Goal: Information Seeking & Learning: Find specific page/section

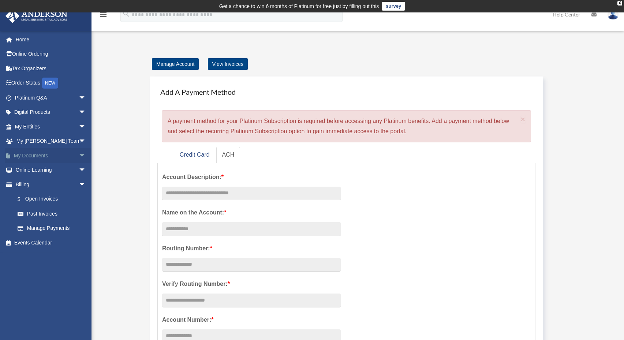
click at [34, 158] on link "My Documents arrow_drop_down" at bounding box center [51, 155] width 92 height 15
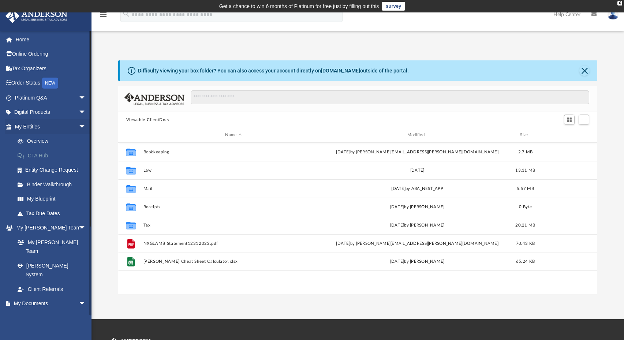
scroll to position [161, 474]
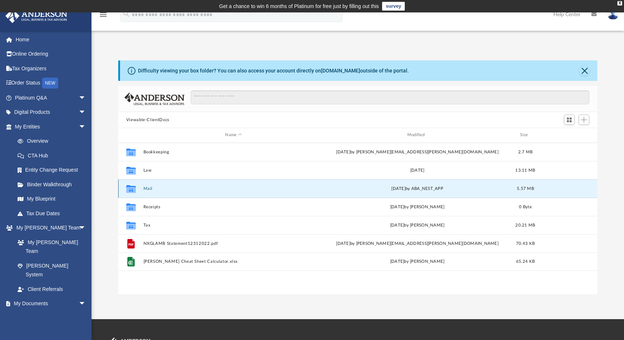
click at [149, 191] on button "Mail" at bounding box center [233, 188] width 180 height 5
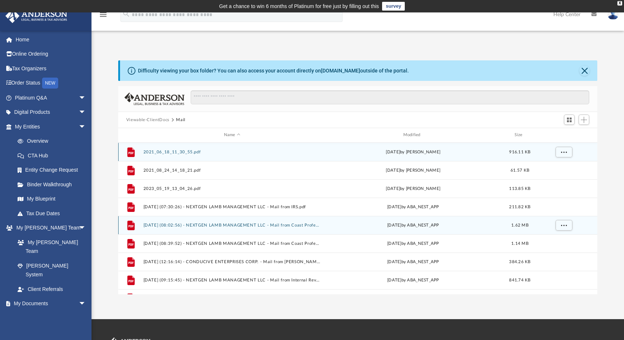
scroll to position [13, 0]
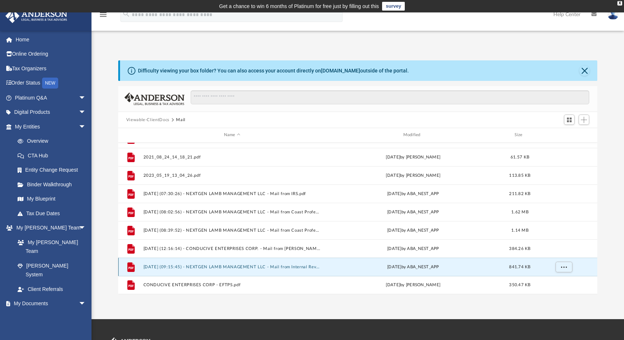
click at [296, 268] on button "2025.07.22 (09:15:45) - NEXTGEN LAMB MANAGEMENT LLC - Mail from Internal Revenu…" at bounding box center [232, 267] width 178 height 5
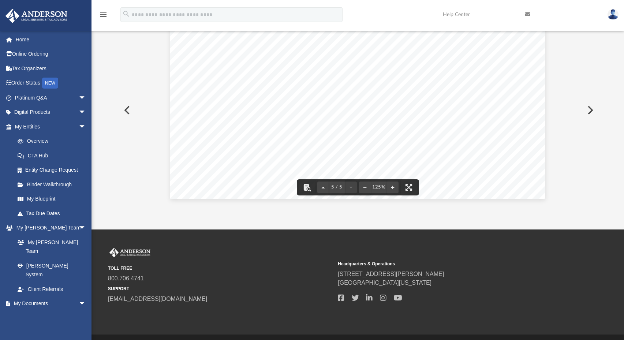
scroll to position [110, 0]
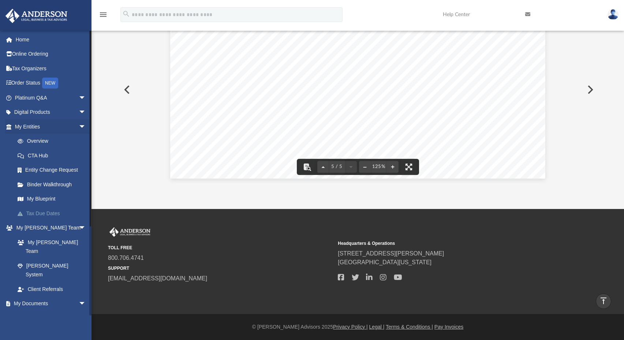
click at [51, 213] on link "Tax Due Dates" at bounding box center [53, 213] width 87 height 15
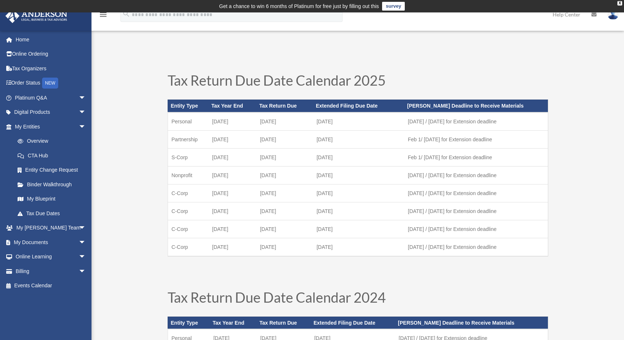
click at [243, 142] on td "[DATE]" at bounding box center [233, 139] width 48 height 18
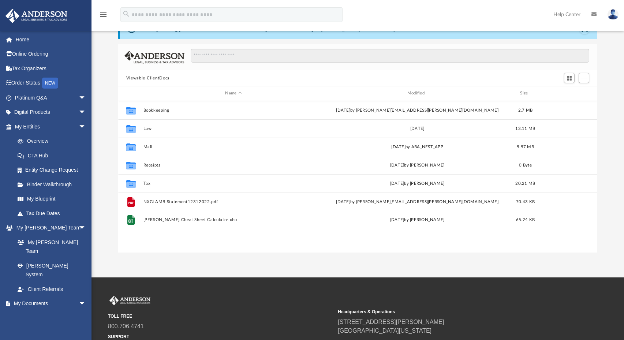
scroll to position [41, 0]
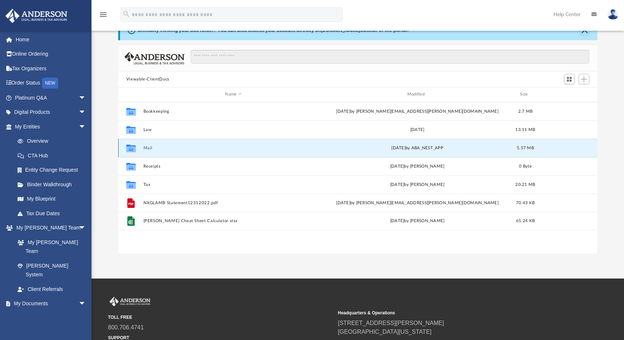
click at [149, 148] on button "Mail" at bounding box center [233, 148] width 180 height 5
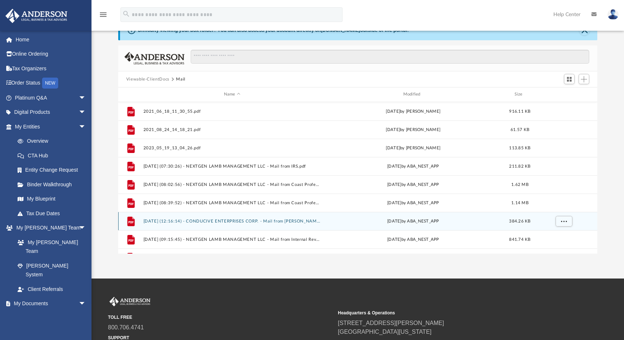
click at [287, 221] on button "2025.02.19 (12:16:14) - CONDUCIVE ENTERPRISES CORP. - Mail from Ms. H. Lewis.pdf" at bounding box center [232, 221] width 178 height 5
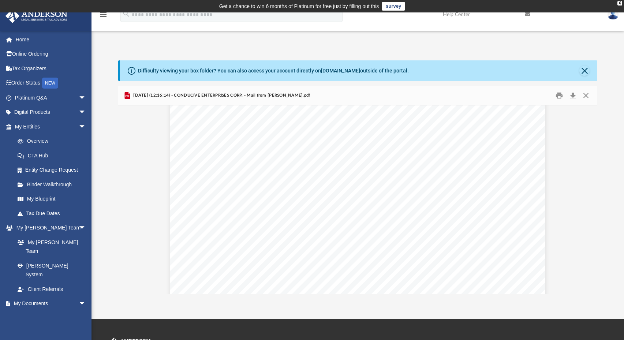
scroll to position [1090, 0]
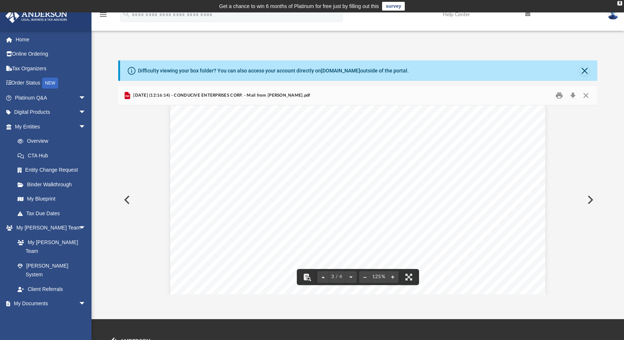
click at [589, 199] on button "Preview" at bounding box center [590, 200] width 16 height 20
click at [556, 94] on button "Print" at bounding box center [559, 95] width 15 height 11
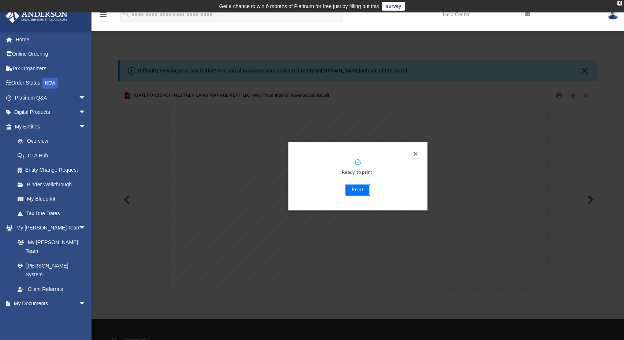
click at [362, 193] on button "Print" at bounding box center [358, 190] width 25 height 12
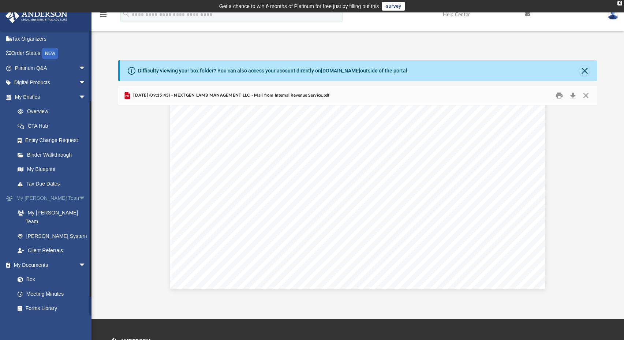
scroll to position [110, 0]
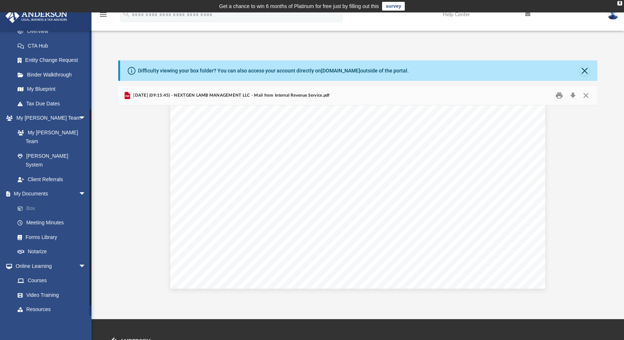
click at [31, 201] on link "Box" at bounding box center [53, 208] width 87 height 15
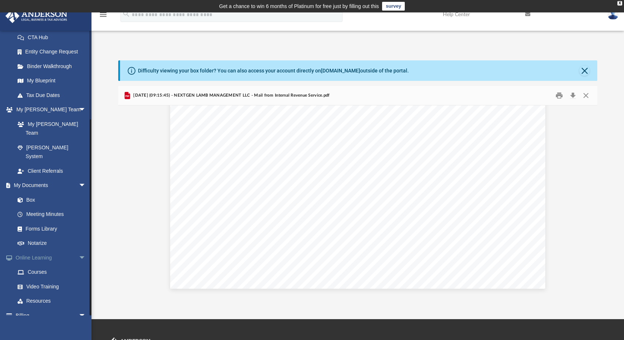
scroll to position [124, 0]
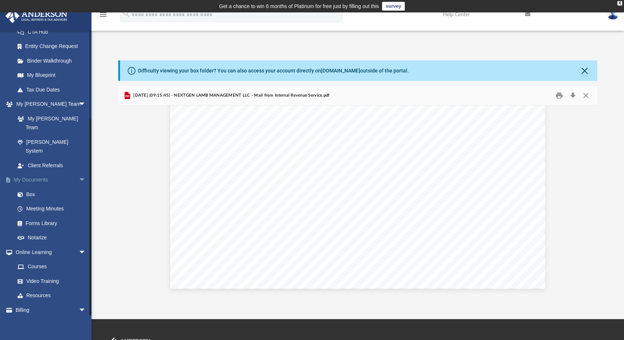
click at [38, 173] on link "My Documents arrow_drop_down" at bounding box center [51, 180] width 92 height 15
click at [31, 187] on link "Box" at bounding box center [53, 194] width 87 height 15
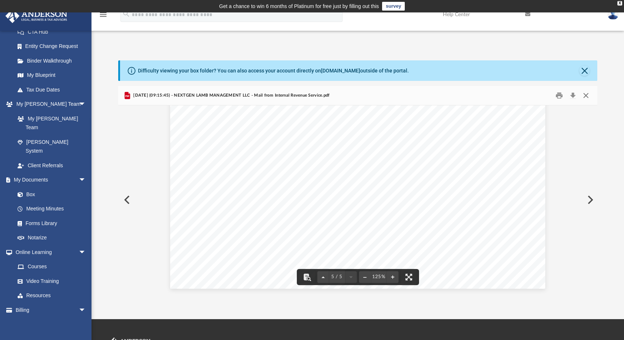
click at [586, 96] on button "Close" at bounding box center [585, 95] width 13 height 11
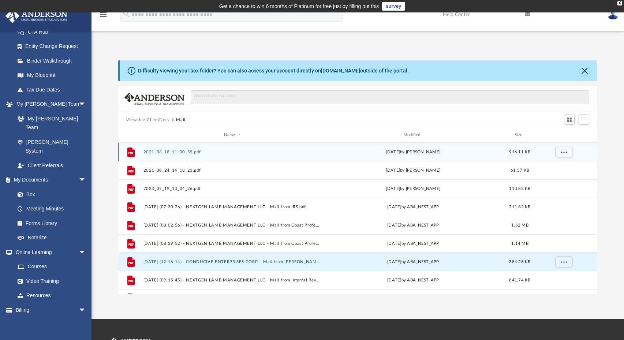
click at [184, 151] on button "2021_06_18_11_30_55.pdf" at bounding box center [232, 152] width 178 height 5
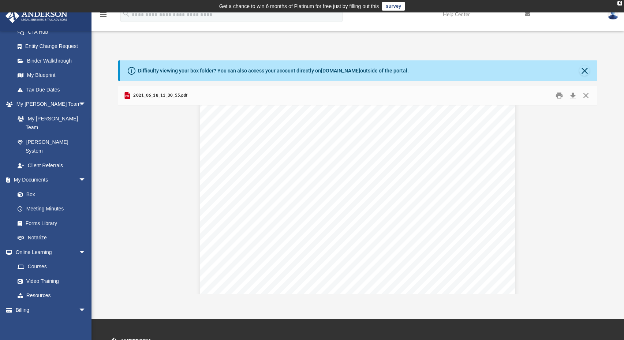
scroll to position [1850, 0]
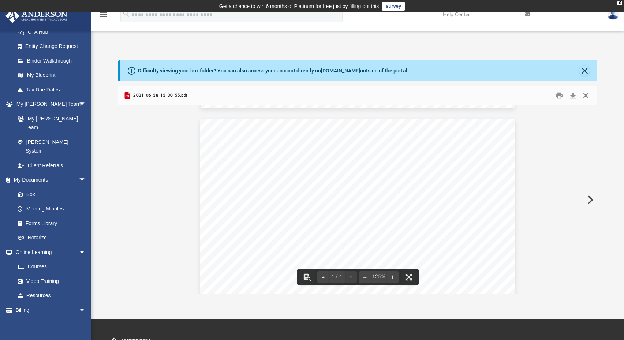
click at [585, 95] on button "Close" at bounding box center [585, 95] width 13 height 11
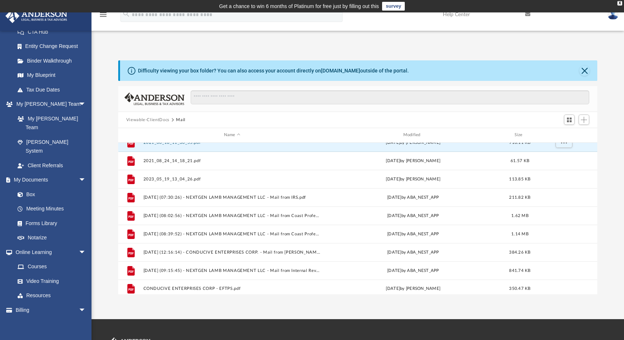
scroll to position [13, 0]
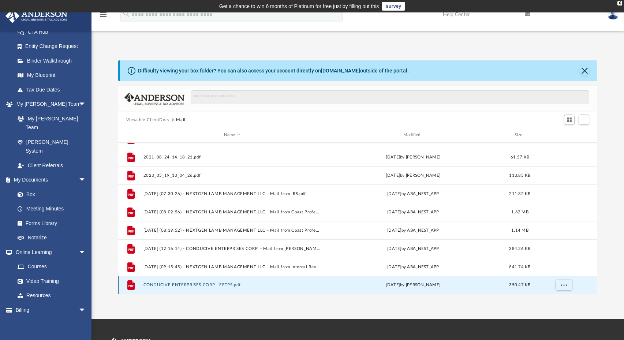
click at [199, 284] on button "CONDUCIVE ENTERPRISES CORP - EFTPS.pdf" at bounding box center [232, 285] width 178 height 5
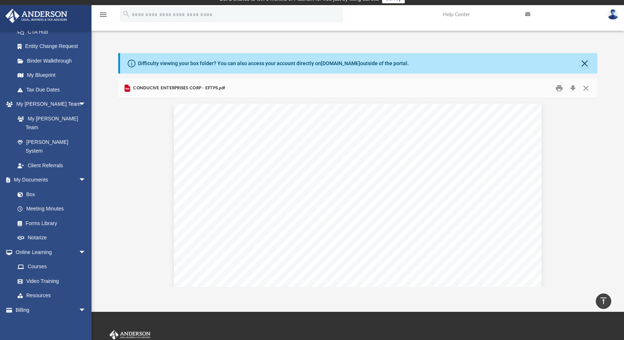
scroll to position [0, 0]
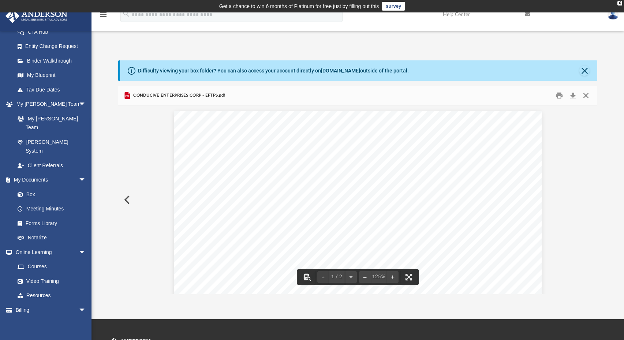
click at [589, 98] on button "Close" at bounding box center [585, 95] width 13 height 11
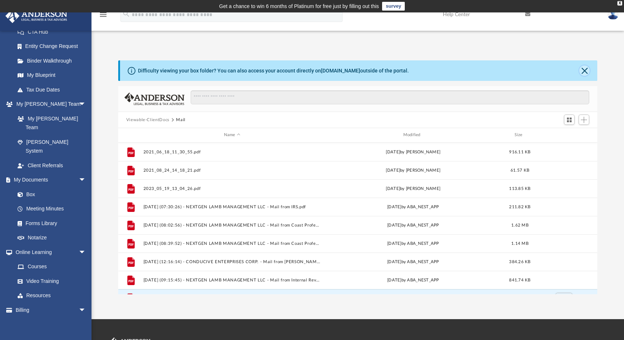
click at [585, 71] on button "Close" at bounding box center [584, 71] width 10 height 10
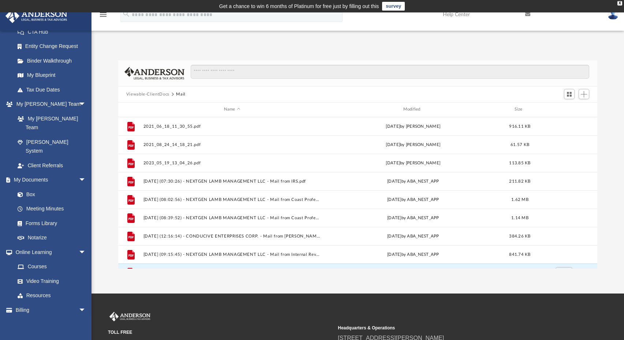
click at [150, 92] on button "Viewable-ClientDocs" at bounding box center [147, 94] width 43 height 7
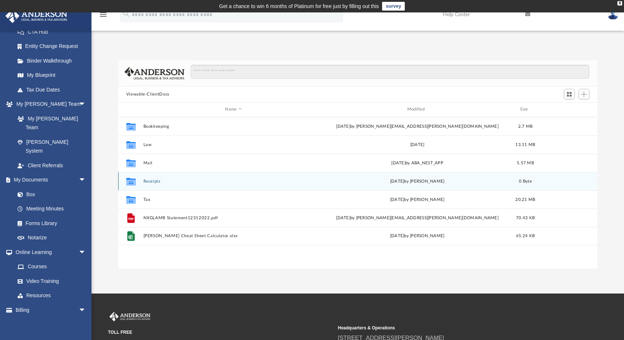
click at [226, 183] on button "Receipts" at bounding box center [233, 181] width 180 height 5
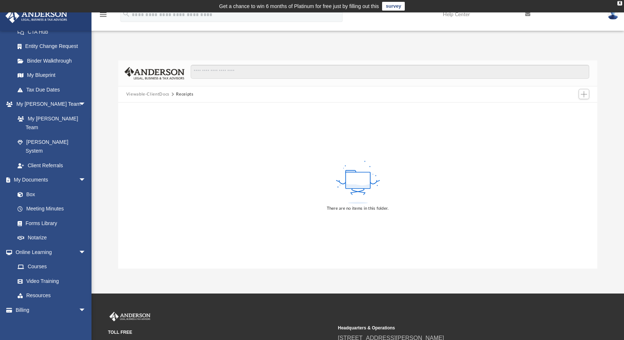
click at [158, 94] on button "Viewable-ClientDocs" at bounding box center [147, 94] width 43 height 7
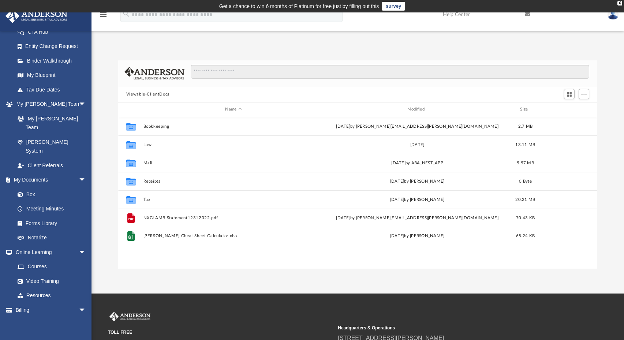
scroll to position [161, 474]
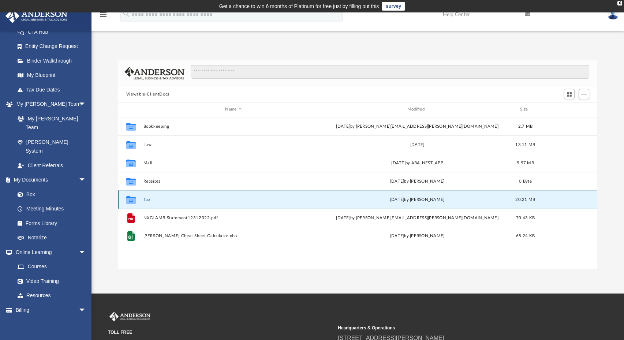
click at [146, 201] on button "Tax" at bounding box center [233, 199] width 180 height 5
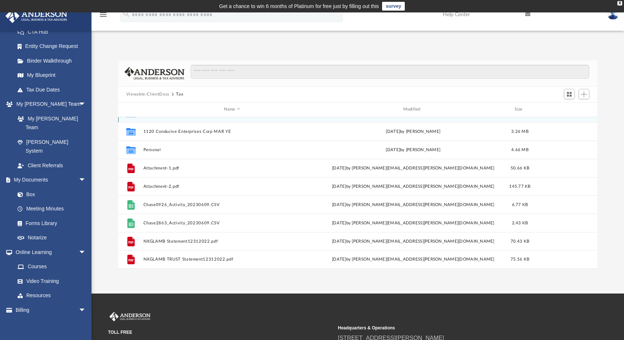
scroll to position [0, 0]
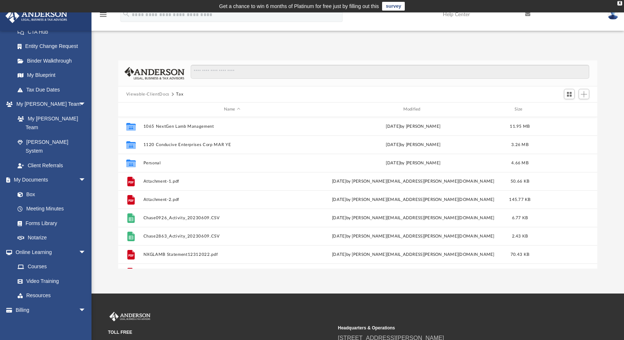
click at [159, 93] on button "Viewable-ClientDocs" at bounding box center [147, 94] width 43 height 7
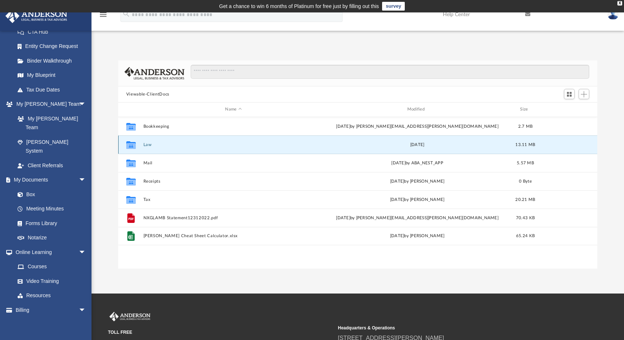
click at [146, 145] on button "Law" at bounding box center [233, 144] width 180 height 5
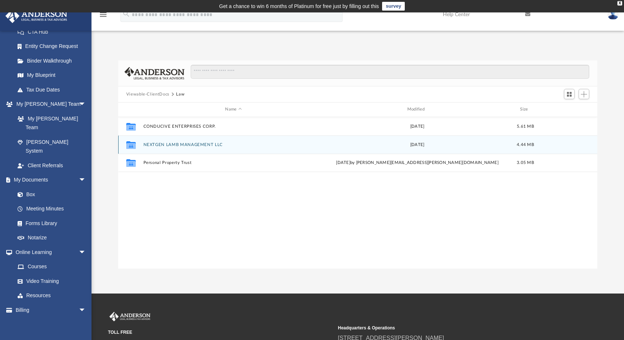
click at [188, 144] on button "NEXTGEN LAMB MANAGEMENT LLC" at bounding box center [233, 144] width 180 height 5
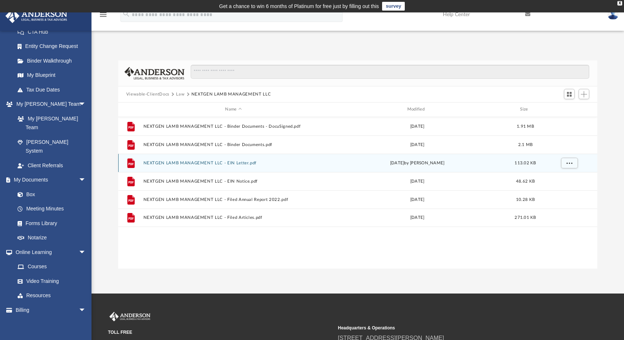
click at [207, 162] on button "NEXTGEN LAMB MANAGEMENT LLC - EIN Letter.pdf" at bounding box center [233, 163] width 180 height 5
